Goal: Task Accomplishment & Management: Complete application form

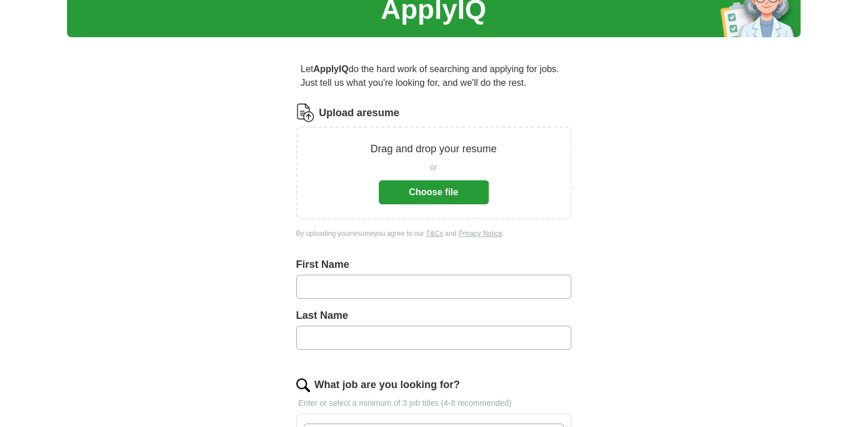
scroll to position [127, 0]
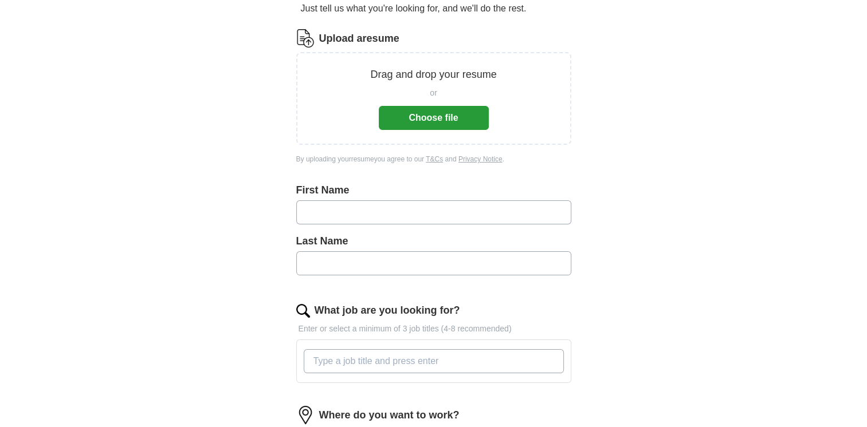
click at [351, 219] on input "text" at bounding box center [433, 212] width 275 height 24
type input "******"
click at [375, 276] on div "Last Name" at bounding box center [433, 259] width 275 height 51
click at [389, 257] on input "text" at bounding box center [433, 263] width 275 height 24
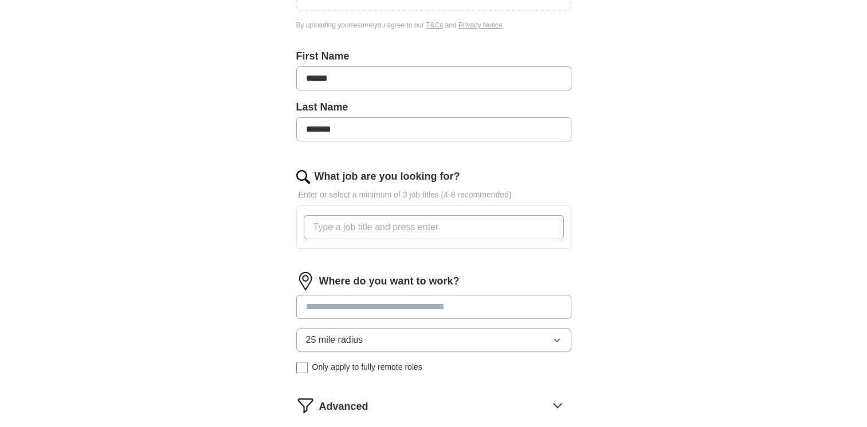
scroll to position [266, 0]
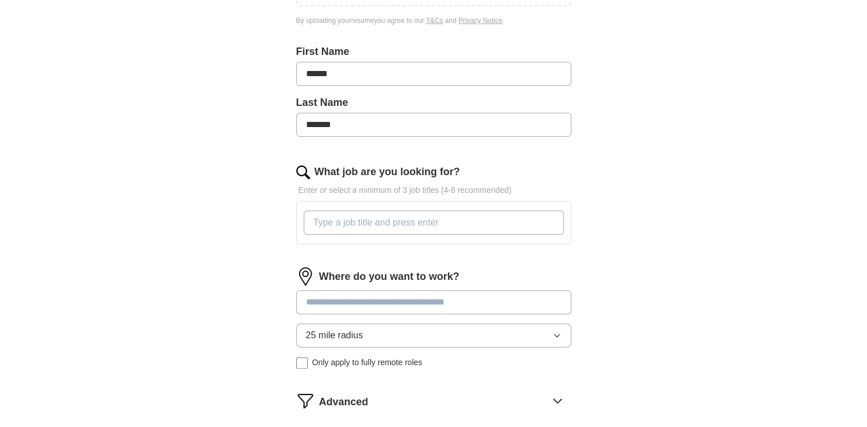
type input "*******"
click at [482, 221] on input "What job are you looking for?" at bounding box center [434, 223] width 260 height 24
type input "Cyber security"
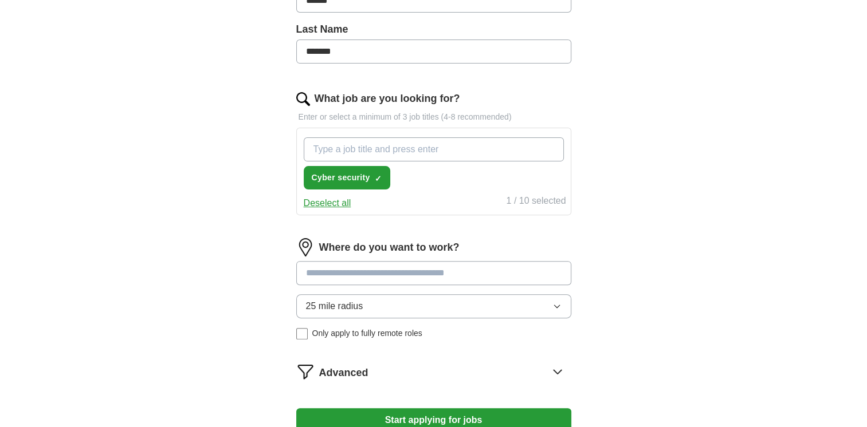
scroll to position [445, 0]
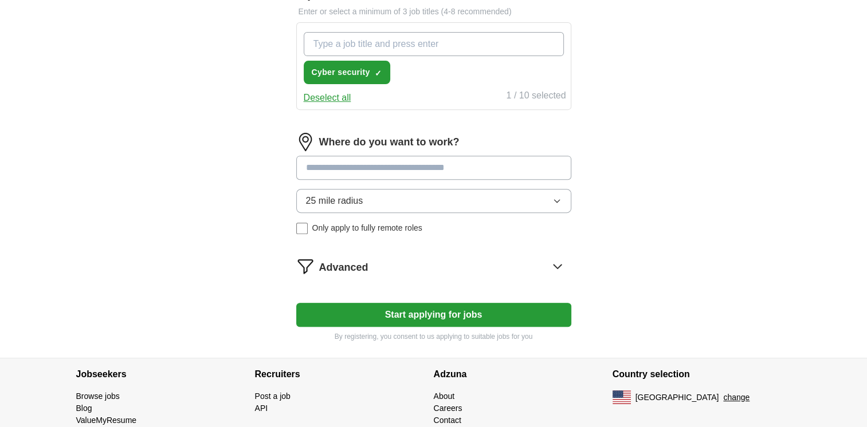
click at [474, 168] on input at bounding box center [433, 168] width 275 height 24
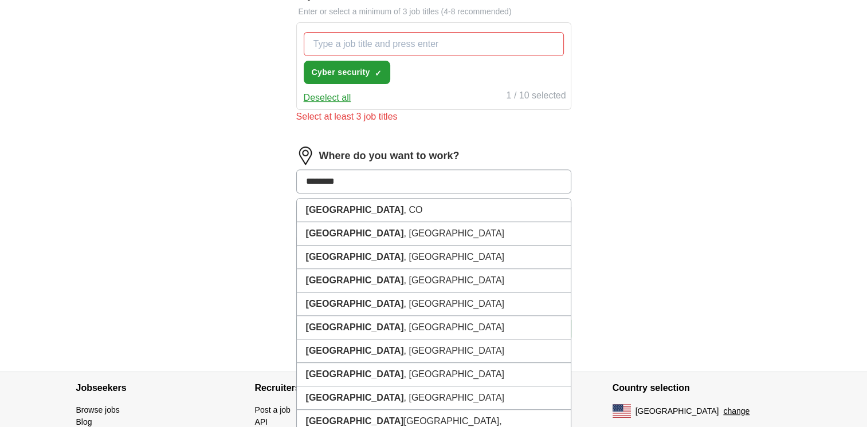
type input "*********"
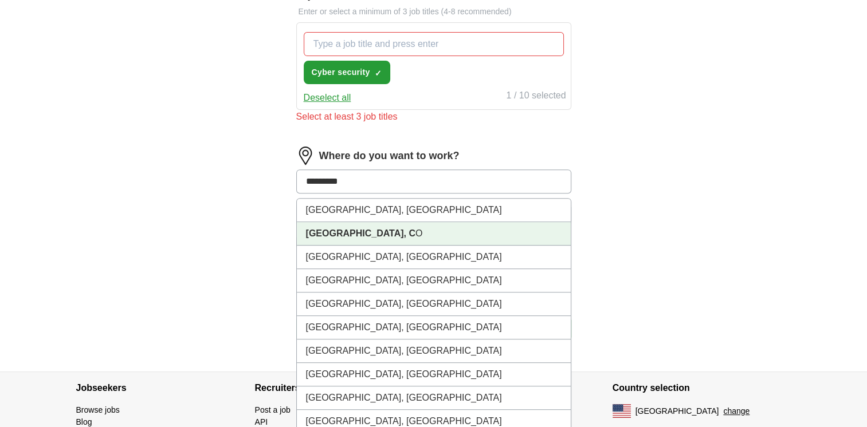
click at [456, 226] on li "[GEOGRAPHIC_DATA], C O" at bounding box center [434, 233] width 274 height 23
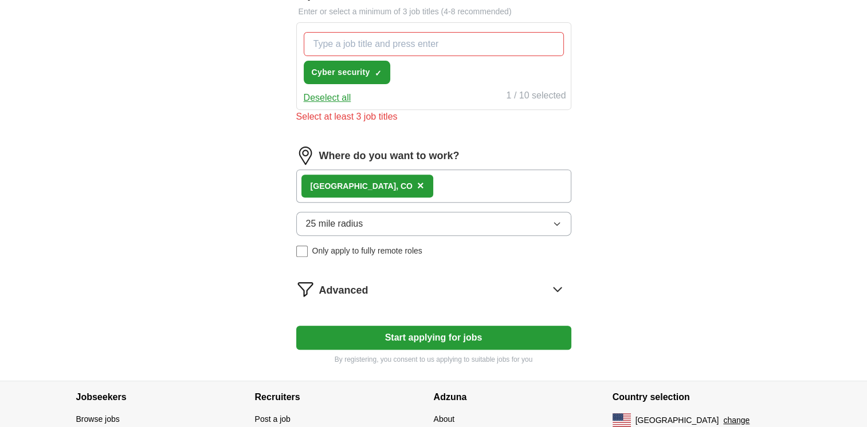
click at [561, 285] on icon at bounding box center [557, 289] width 18 height 18
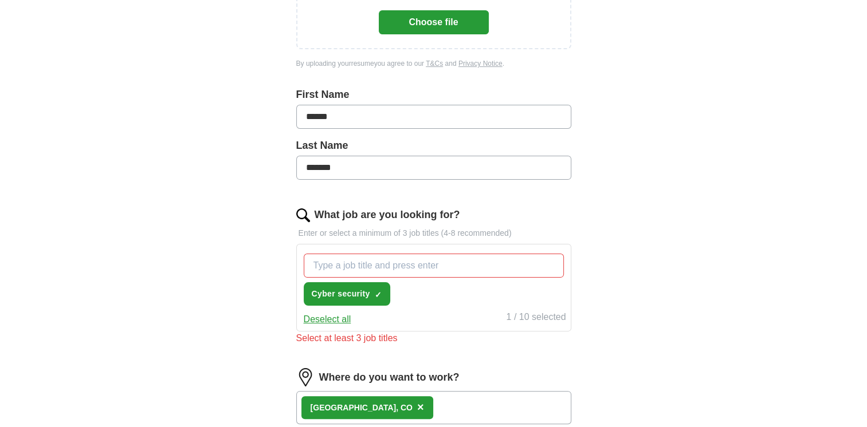
scroll to position [222, 0]
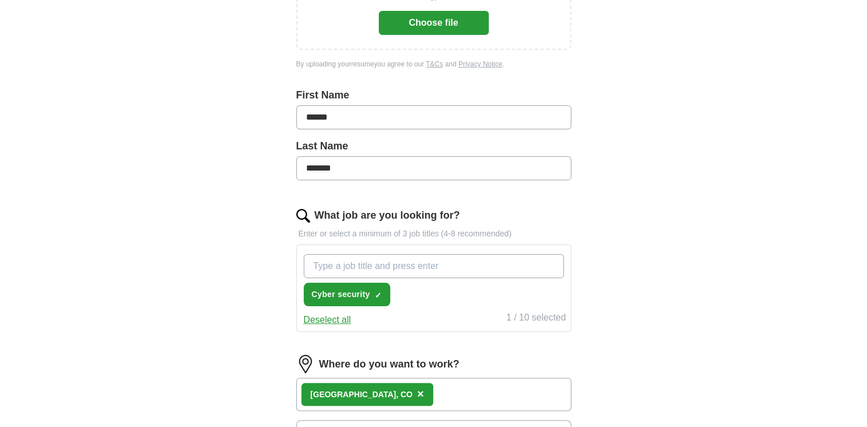
click at [487, 266] on input "What job are you looking for?" at bounding box center [434, 266] width 260 height 24
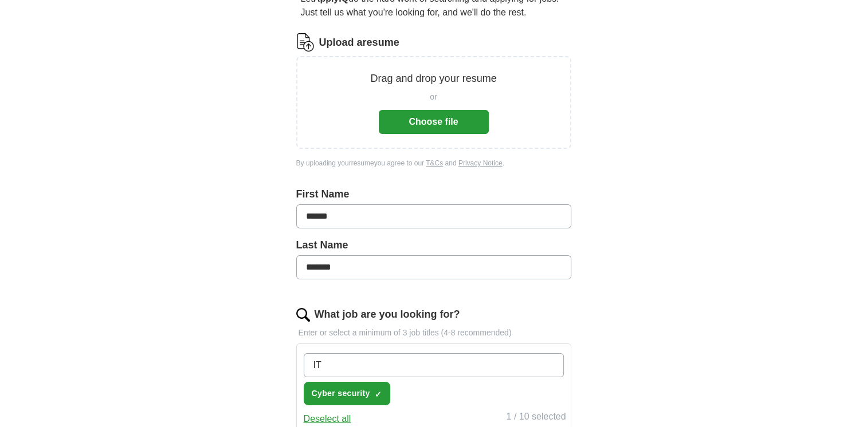
scroll to position [195, 0]
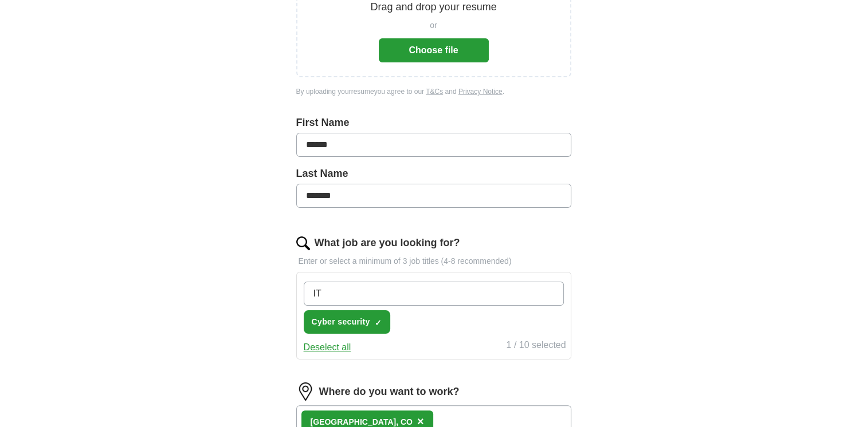
type input "I"
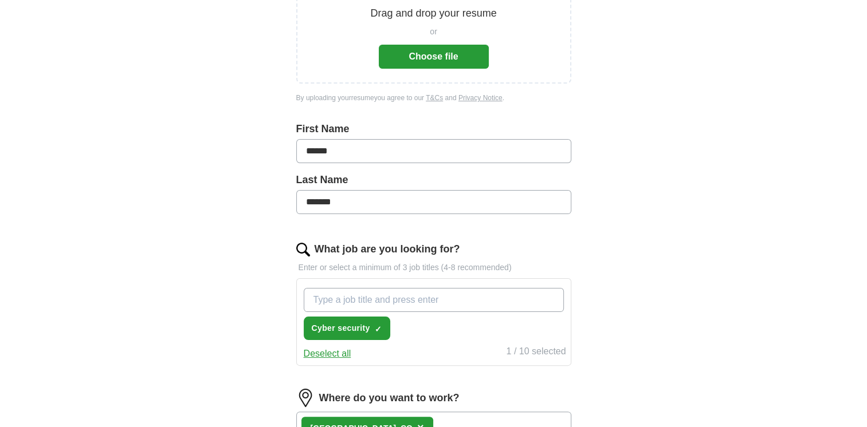
scroll to position [167, 0]
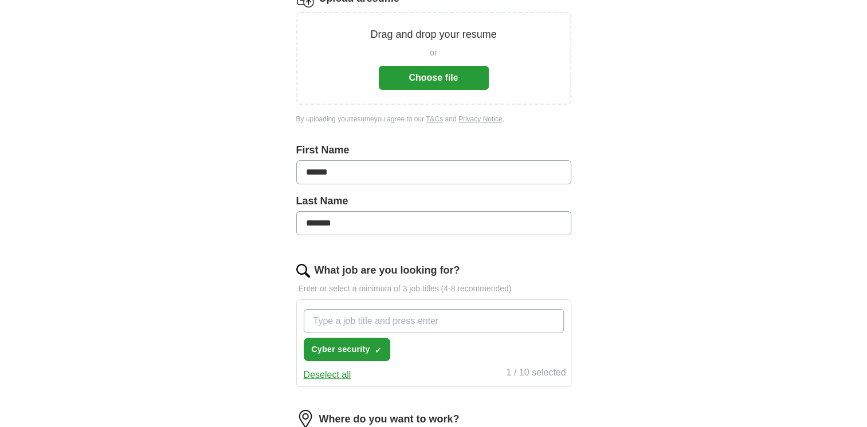
click at [454, 66] on button "Choose file" at bounding box center [434, 78] width 110 height 24
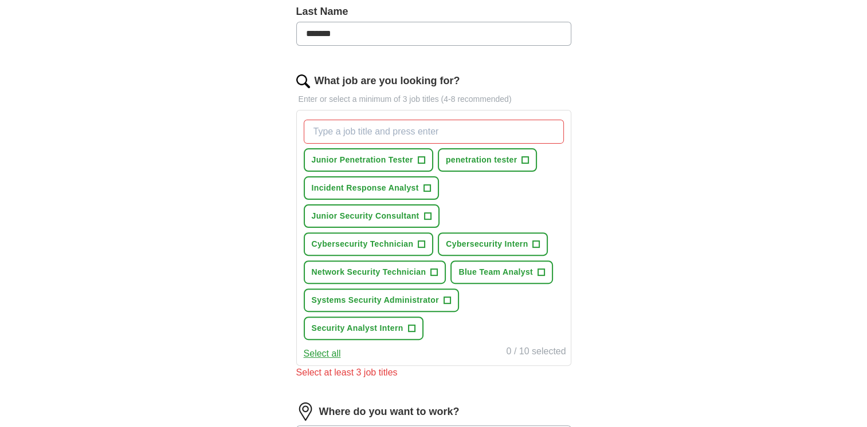
scroll to position [312, 0]
click at [401, 159] on span "Junior Penetration Tester" at bounding box center [362, 160] width 101 height 12
click at [405, 183] on span "Incident Response Analyst" at bounding box center [365, 188] width 107 height 12
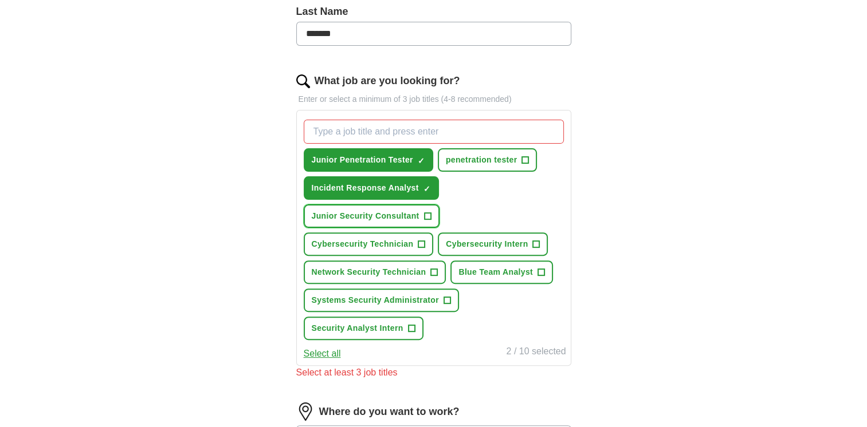
click at [402, 206] on button "Junior Security Consultant +" at bounding box center [372, 216] width 136 height 23
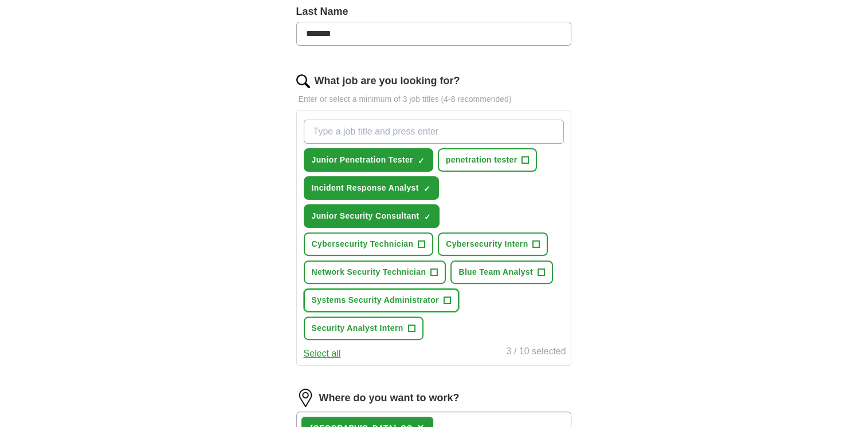
click at [448, 296] on span "+" at bounding box center [446, 300] width 7 height 9
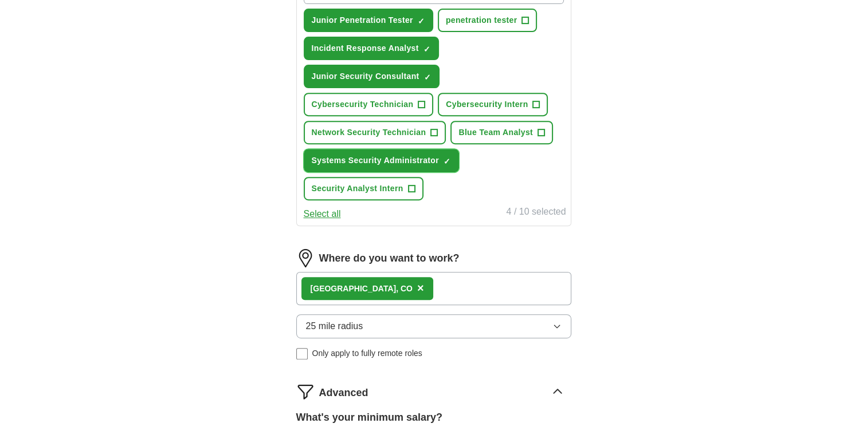
scroll to position [453, 0]
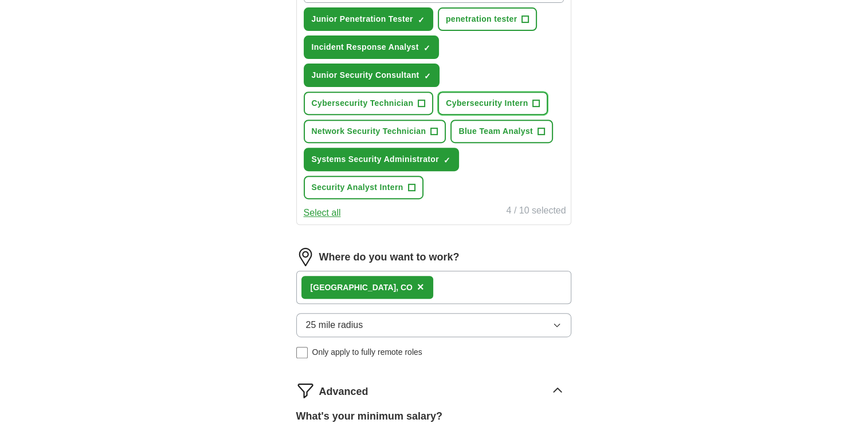
click at [509, 93] on button "Cybersecurity Intern +" at bounding box center [493, 103] width 110 height 23
click at [412, 99] on button "Cybersecurity Technician +" at bounding box center [369, 103] width 130 height 23
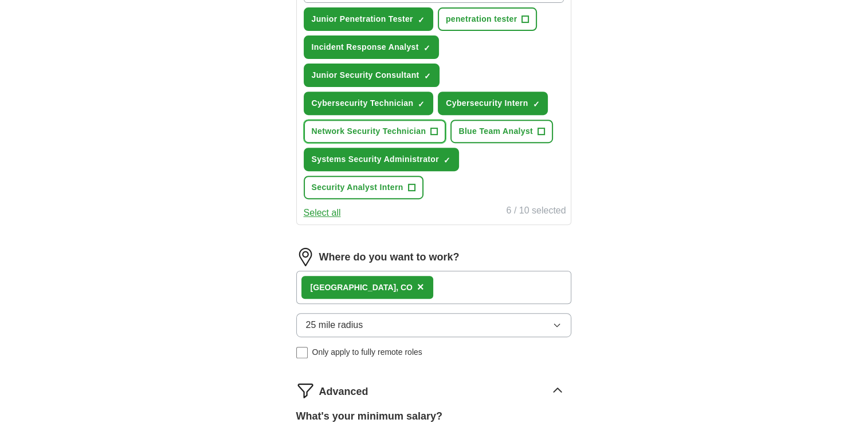
click at [410, 120] on button "Network Security Technician +" at bounding box center [375, 131] width 143 height 23
click at [491, 120] on button "Blue Team Analyst +" at bounding box center [501, 131] width 103 height 23
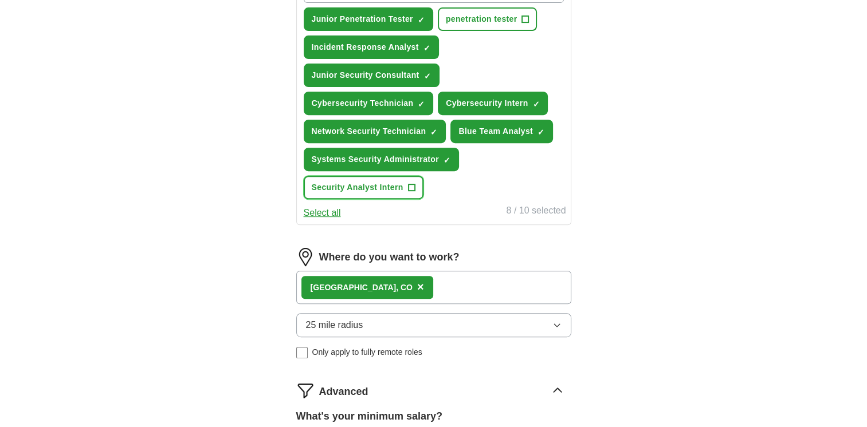
click at [399, 189] on button "Security Analyst Intern +" at bounding box center [364, 187] width 120 height 23
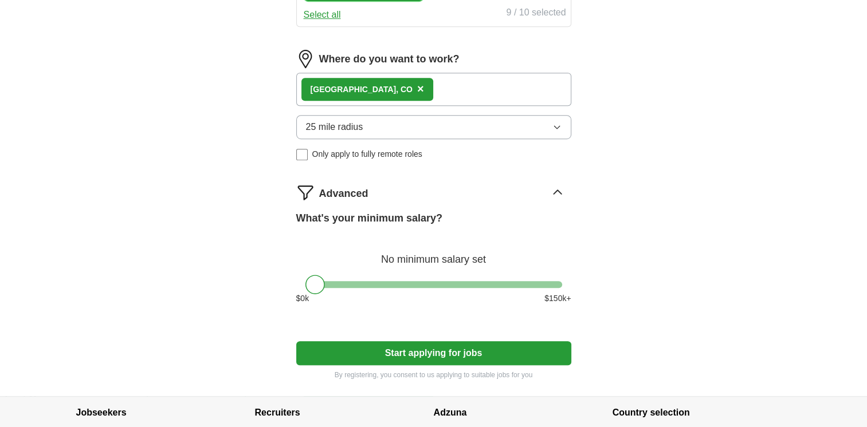
scroll to position [730, 0]
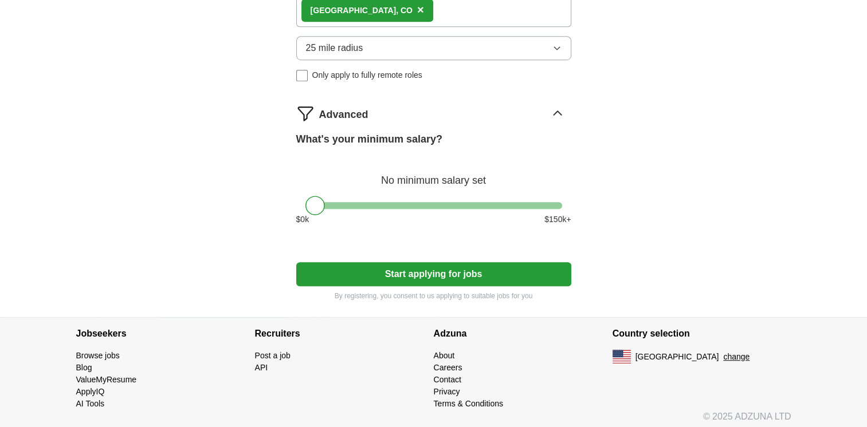
click at [534, 267] on button "Start applying for jobs" at bounding box center [433, 274] width 275 height 24
select select "**"
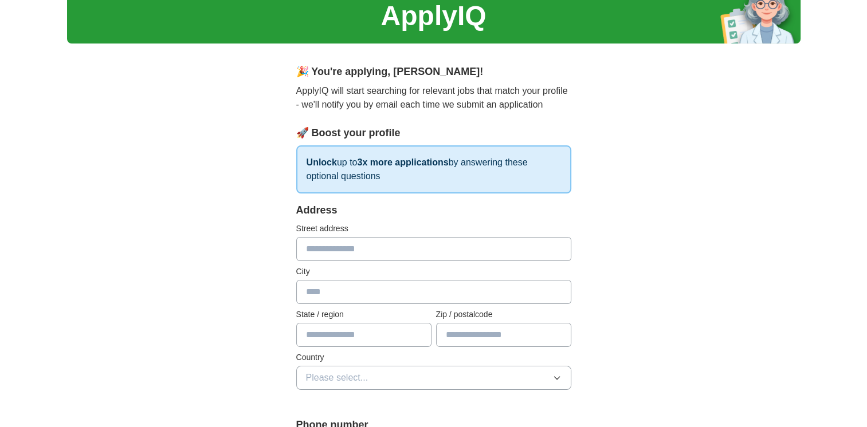
scroll to position [47, 0]
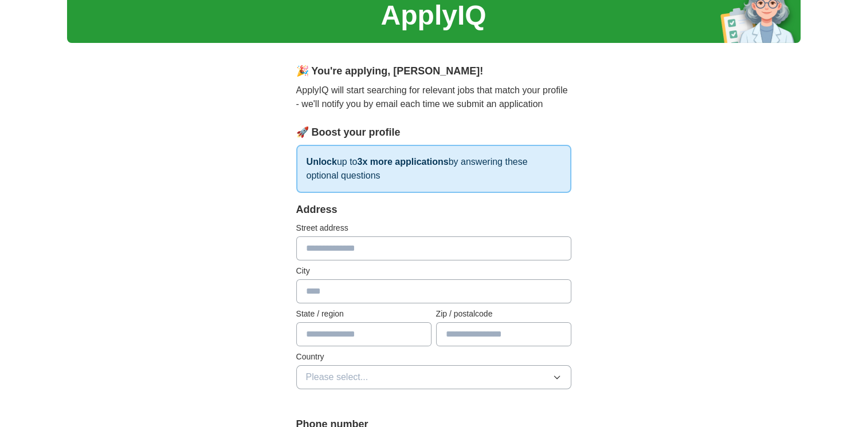
click at [534, 251] on input "text" at bounding box center [433, 249] width 275 height 24
type input "**********"
type input "******"
type input "**"
type input "*****"
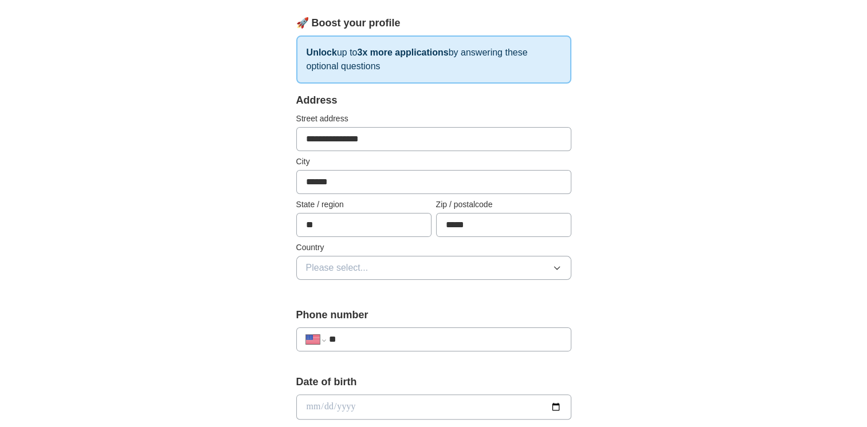
scroll to position [196, 0]
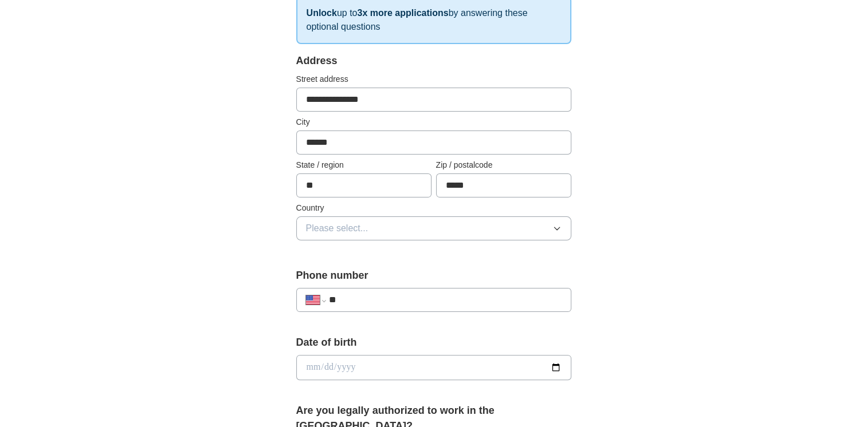
click at [518, 222] on button "Please select..." at bounding box center [433, 229] width 275 height 24
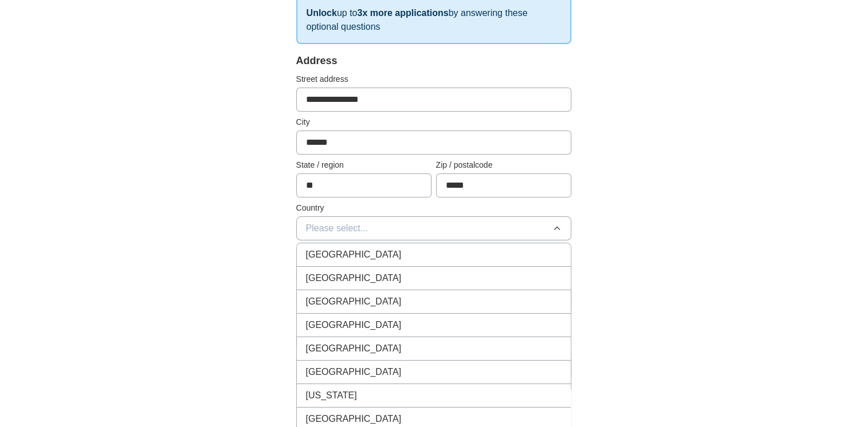
click at [490, 272] on div "[GEOGRAPHIC_DATA]" at bounding box center [433, 279] width 255 height 14
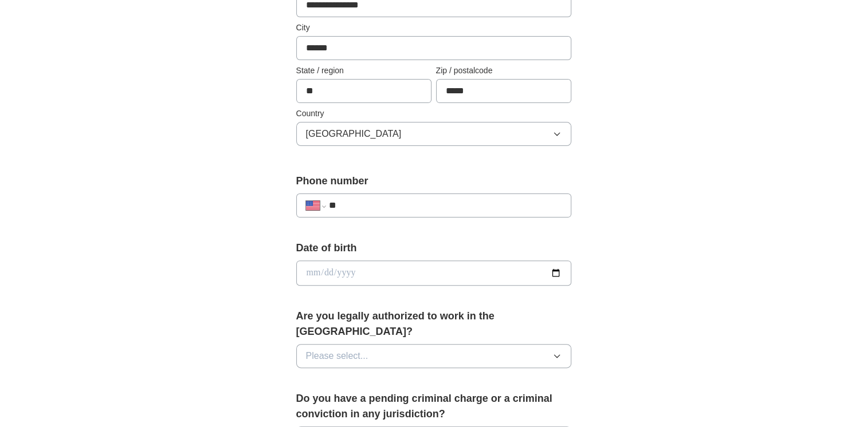
scroll to position [308, 0]
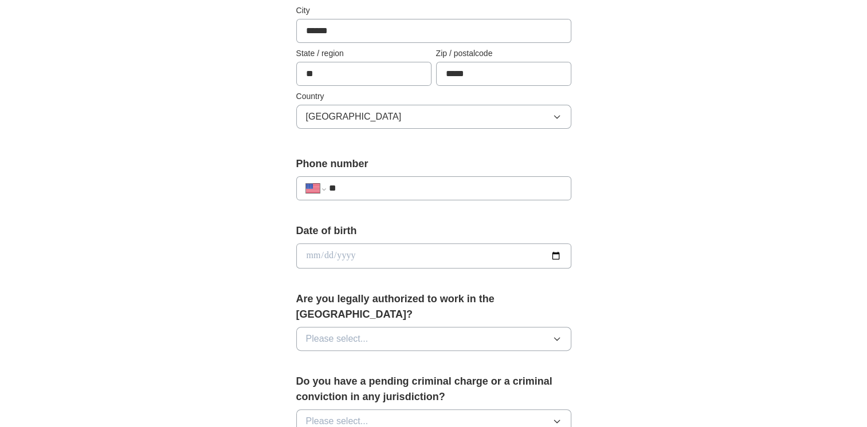
click at [465, 182] on input "**" at bounding box center [444, 189] width 233 height 14
type input "**********"
click at [453, 261] on input "date" at bounding box center [433, 255] width 275 height 25
type input "**********"
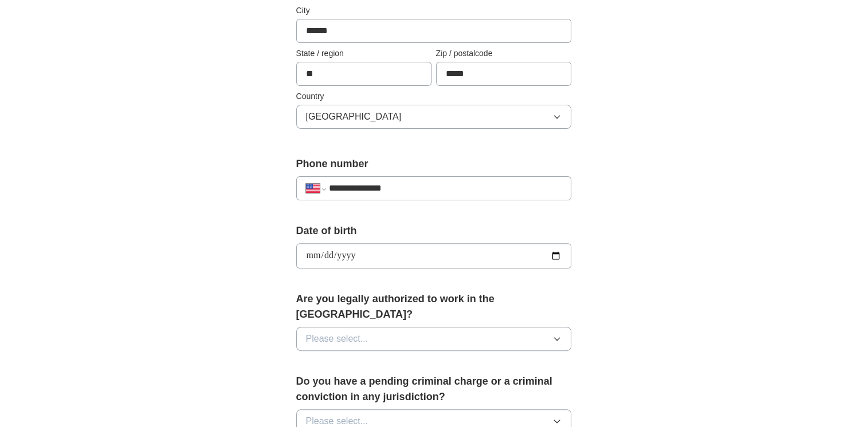
click at [461, 327] on button "Please select..." at bounding box center [433, 339] width 275 height 24
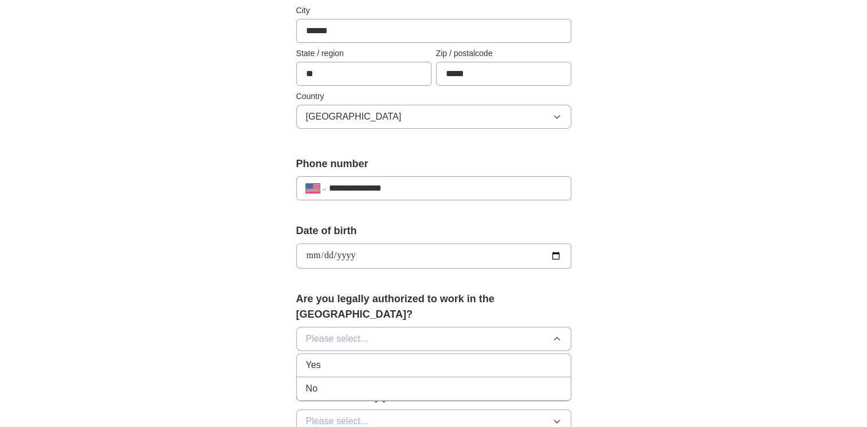
click at [458, 359] on div "Yes" at bounding box center [433, 366] width 255 height 14
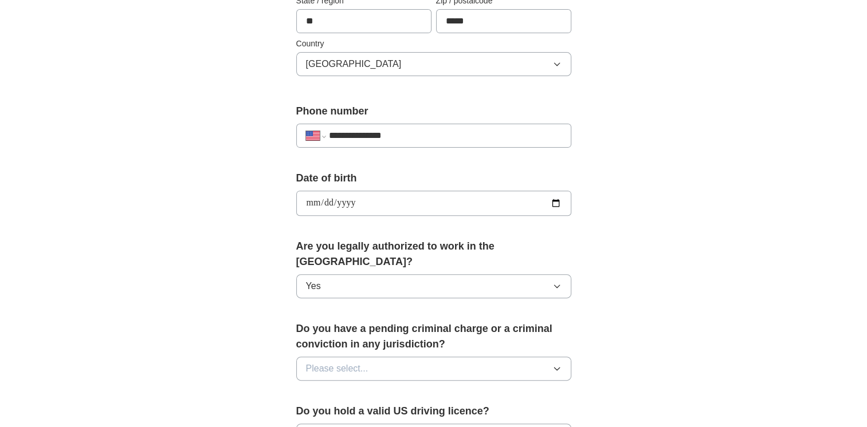
scroll to position [439, 0]
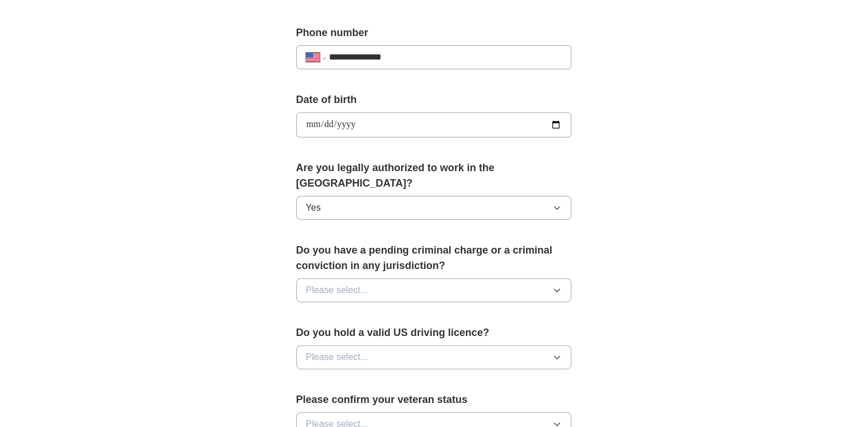
click at [481, 278] on button "Please select..." at bounding box center [433, 290] width 275 height 24
click at [463, 329] on li "No" at bounding box center [434, 340] width 274 height 23
click at [465, 345] on button "Please select..." at bounding box center [433, 357] width 275 height 24
click at [454, 372] on li "Yes" at bounding box center [434, 383] width 274 height 23
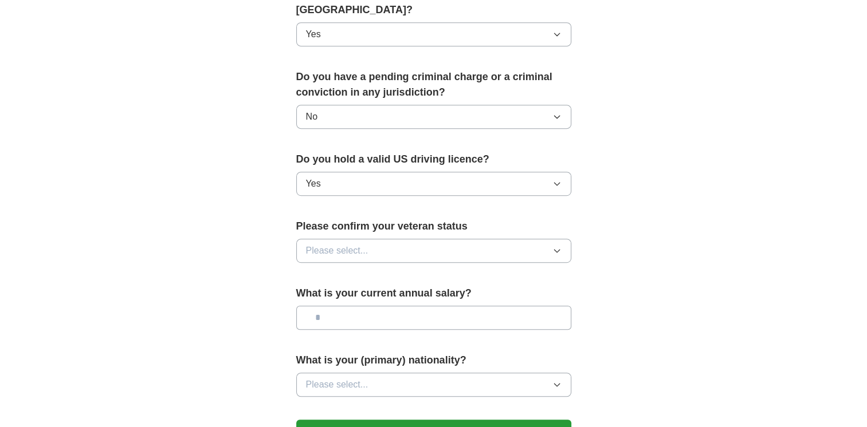
scroll to position [614, 0]
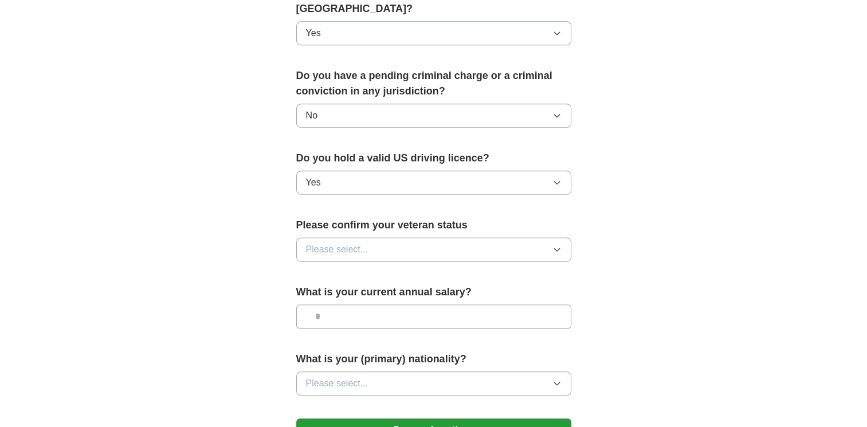
click at [474, 238] on button "Please select..." at bounding box center [433, 250] width 275 height 24
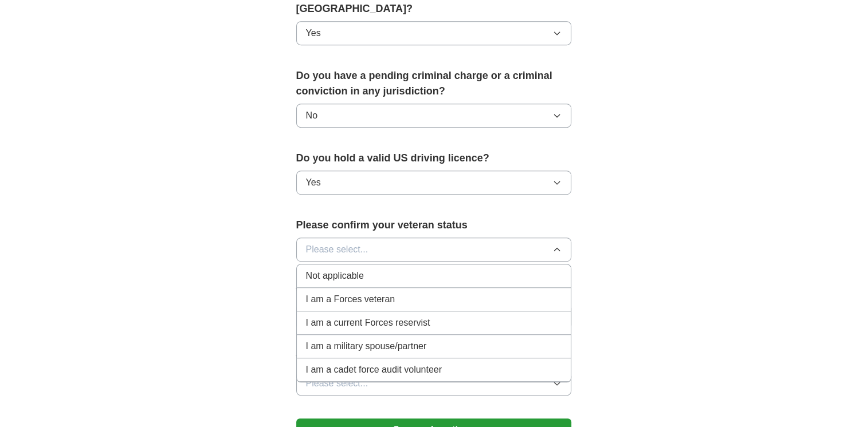
click at [462, 269] on div "Not applicable" at bounding box center [433, 276] width 255 height 14
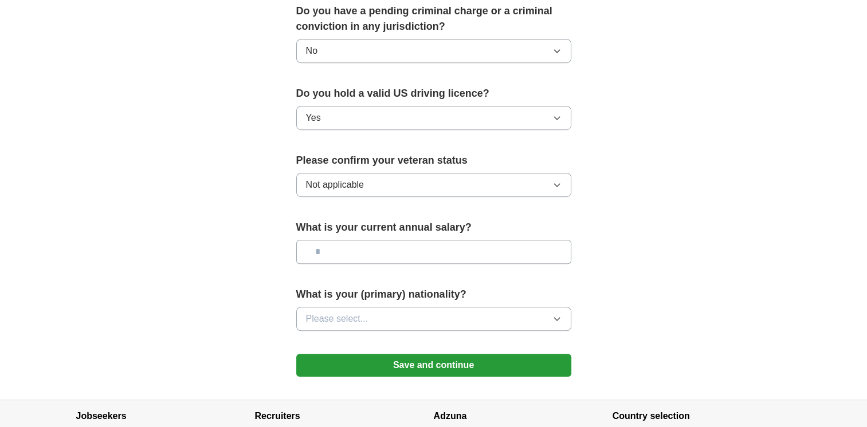
scroll to position [685, 0]
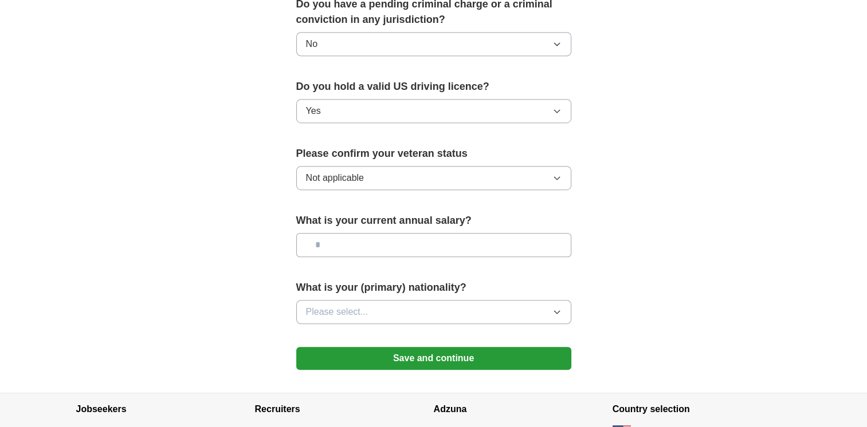
click at [477, 300] on button "Please select..." at bounding box center [433, 312] width 275 height 24
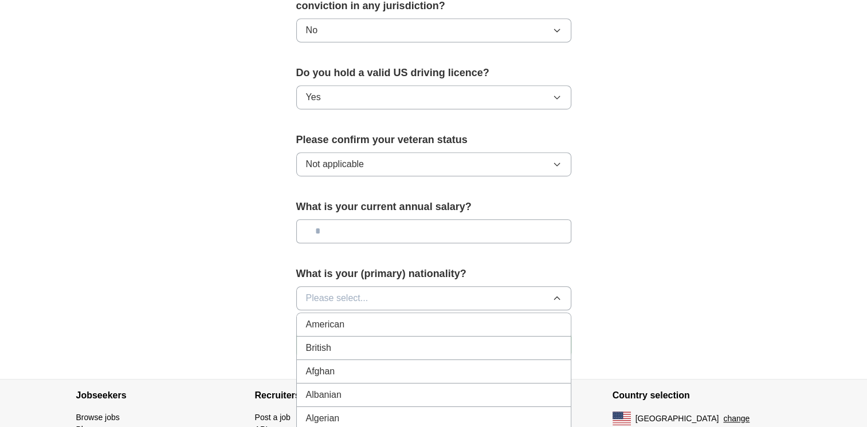
scroll to position [709, 0]
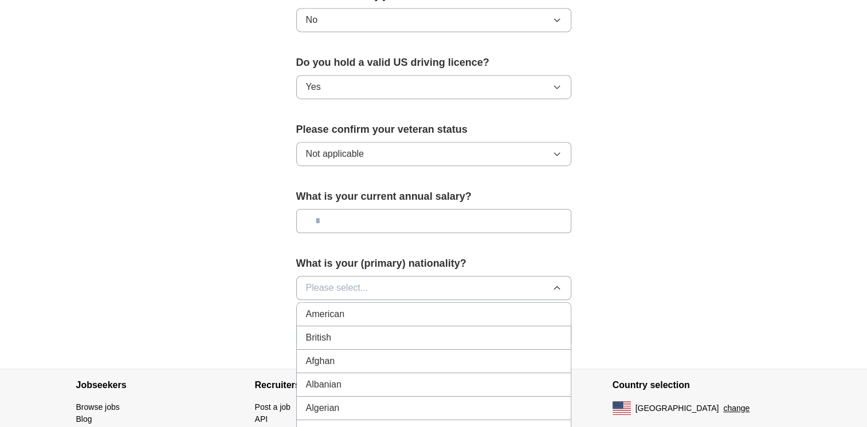
click at [466, 308] on div "American" at bounding box center [433, 315] width 255 height 14
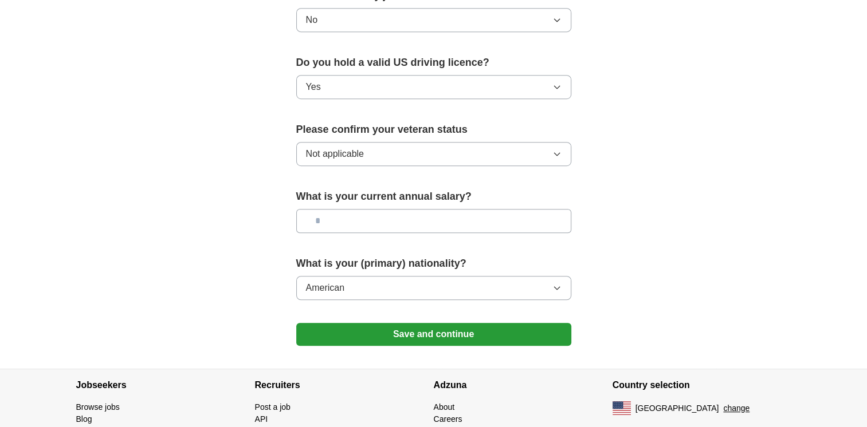
click at [466, 323] on button "Save and continue" at bounding box center [433, 334] width 275 height 23
